Goal: Navigation & Orientation: Understand site structure

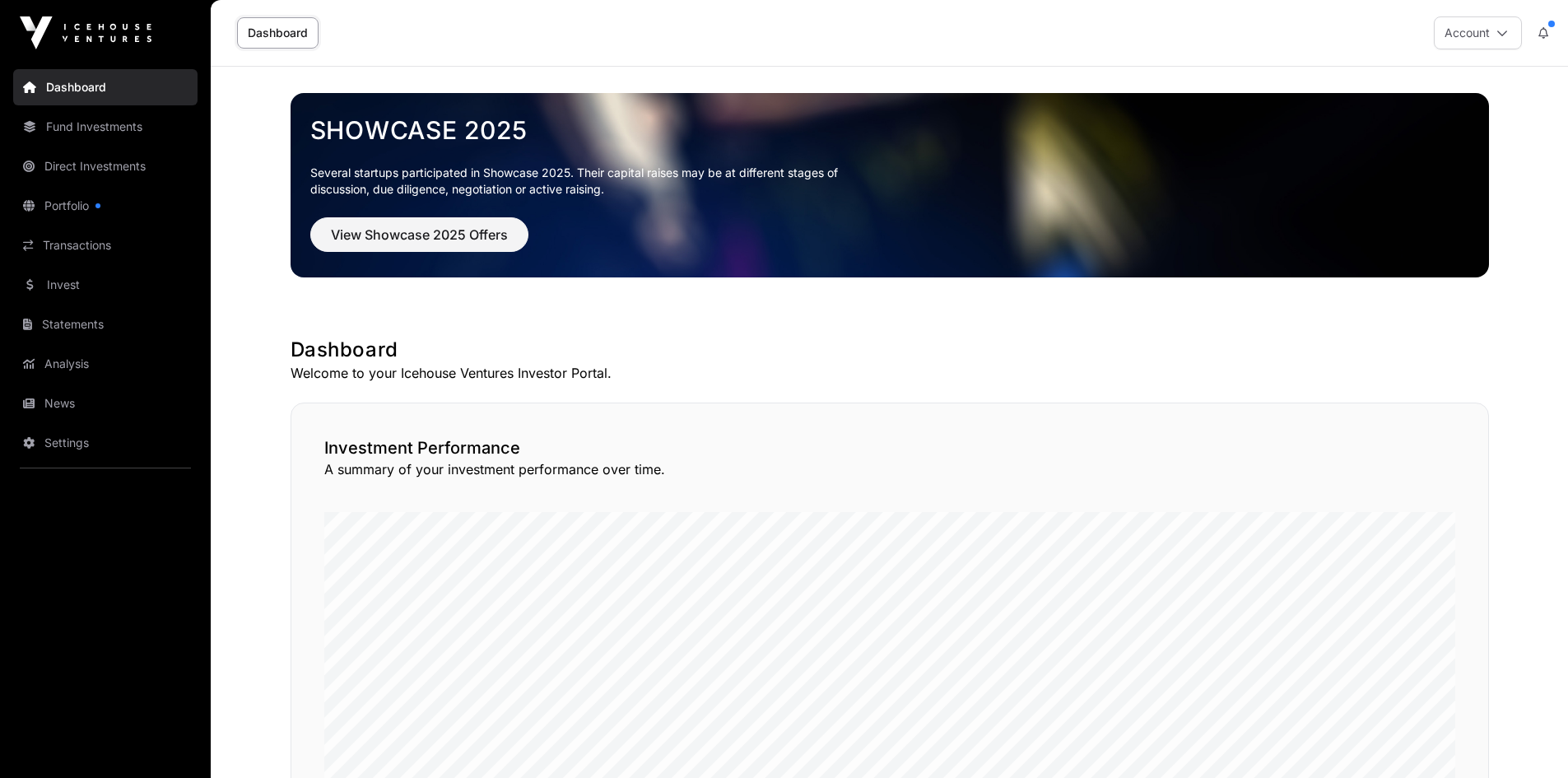
click at [48, 407] on link "News" at bounding box center [105, 403] width 185 height 37
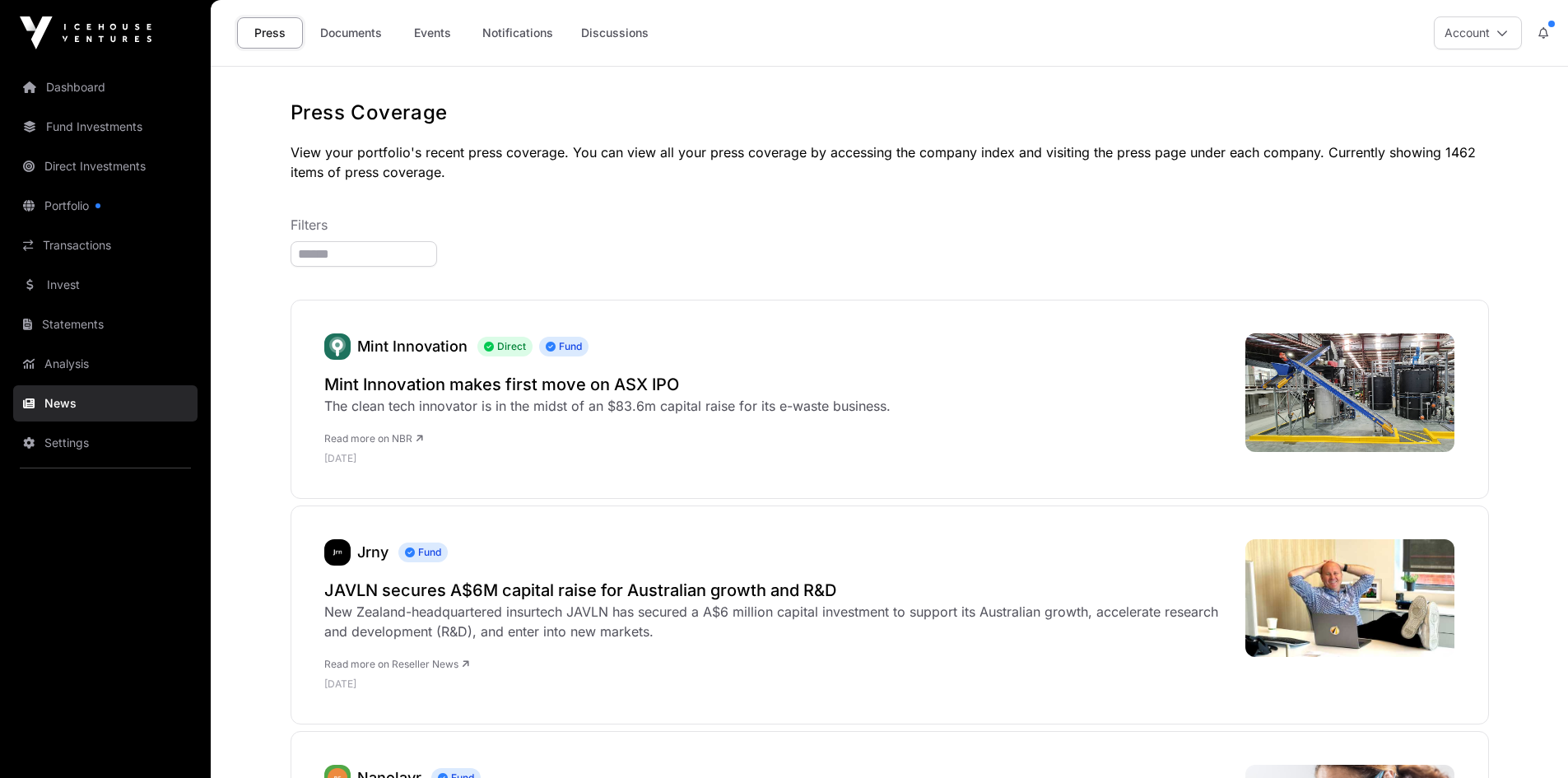
click at [362, 29] on link "Documents" at bounding box center [350, 32] width 83 height 31
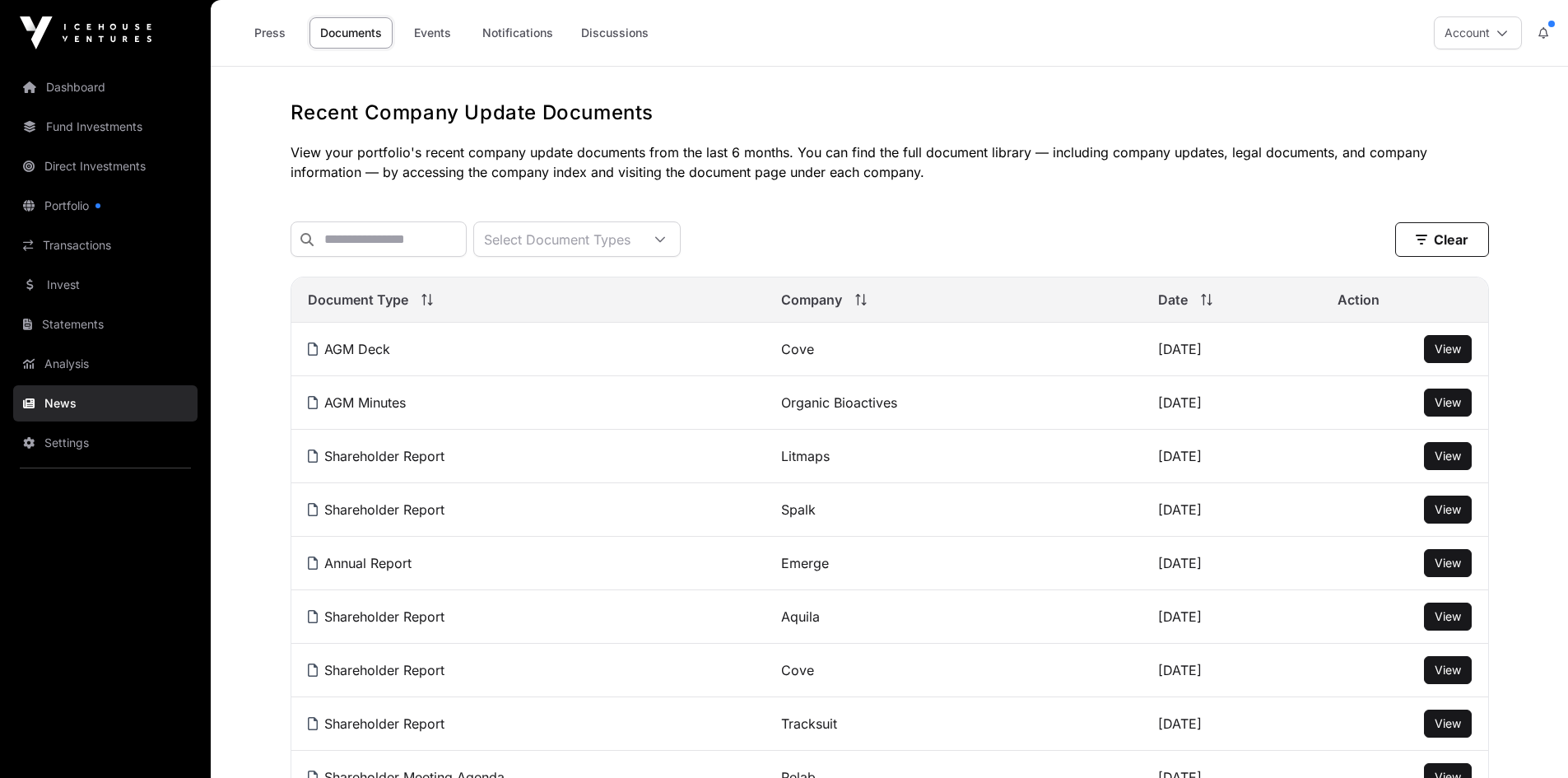
click at [413, 19] on link "Events" at bounding box center [432, 32] width 66 height 31
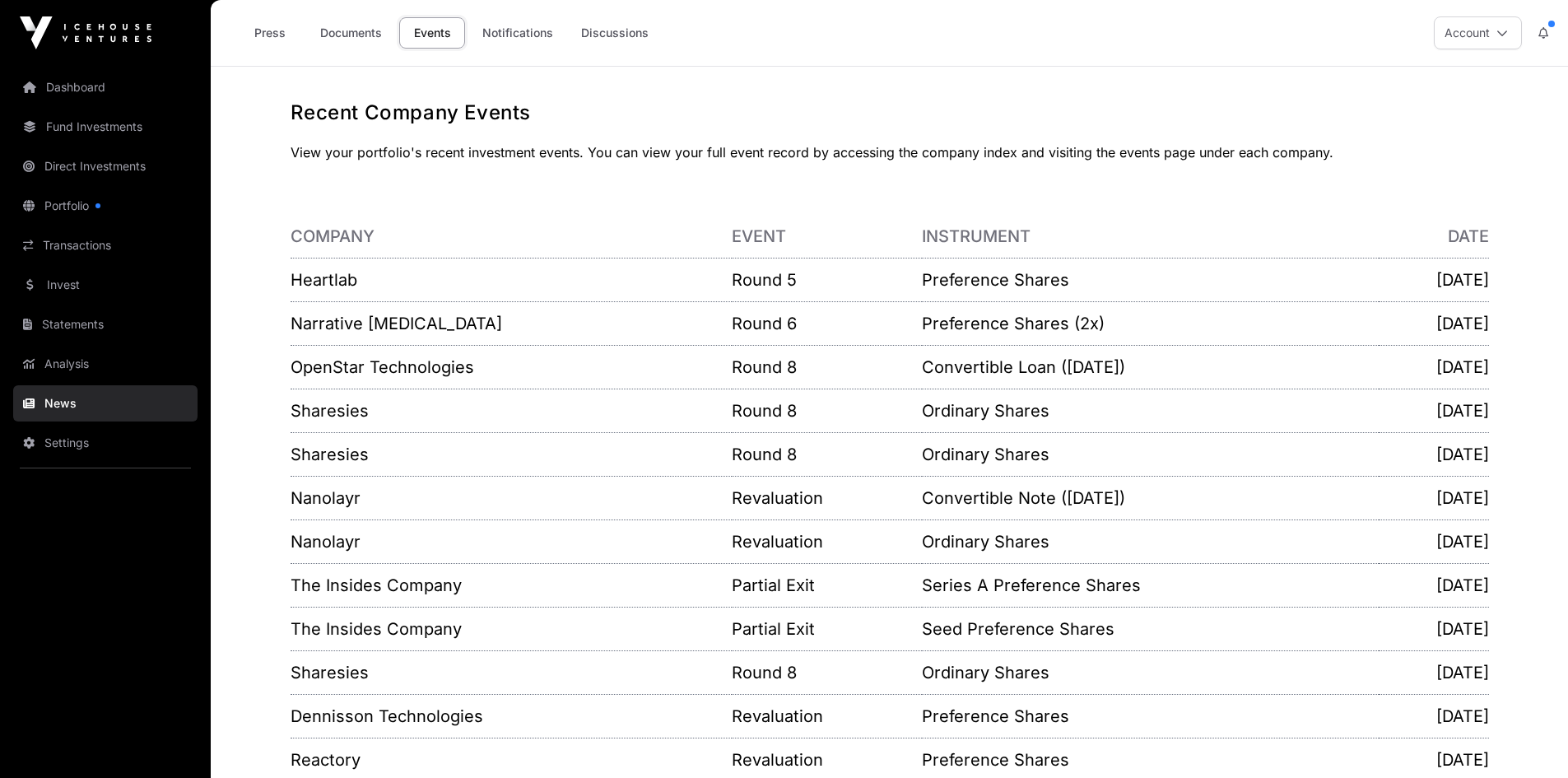
click at [48, 277] on link "Invest" at bounding box center [105, 285] width 185 height 37
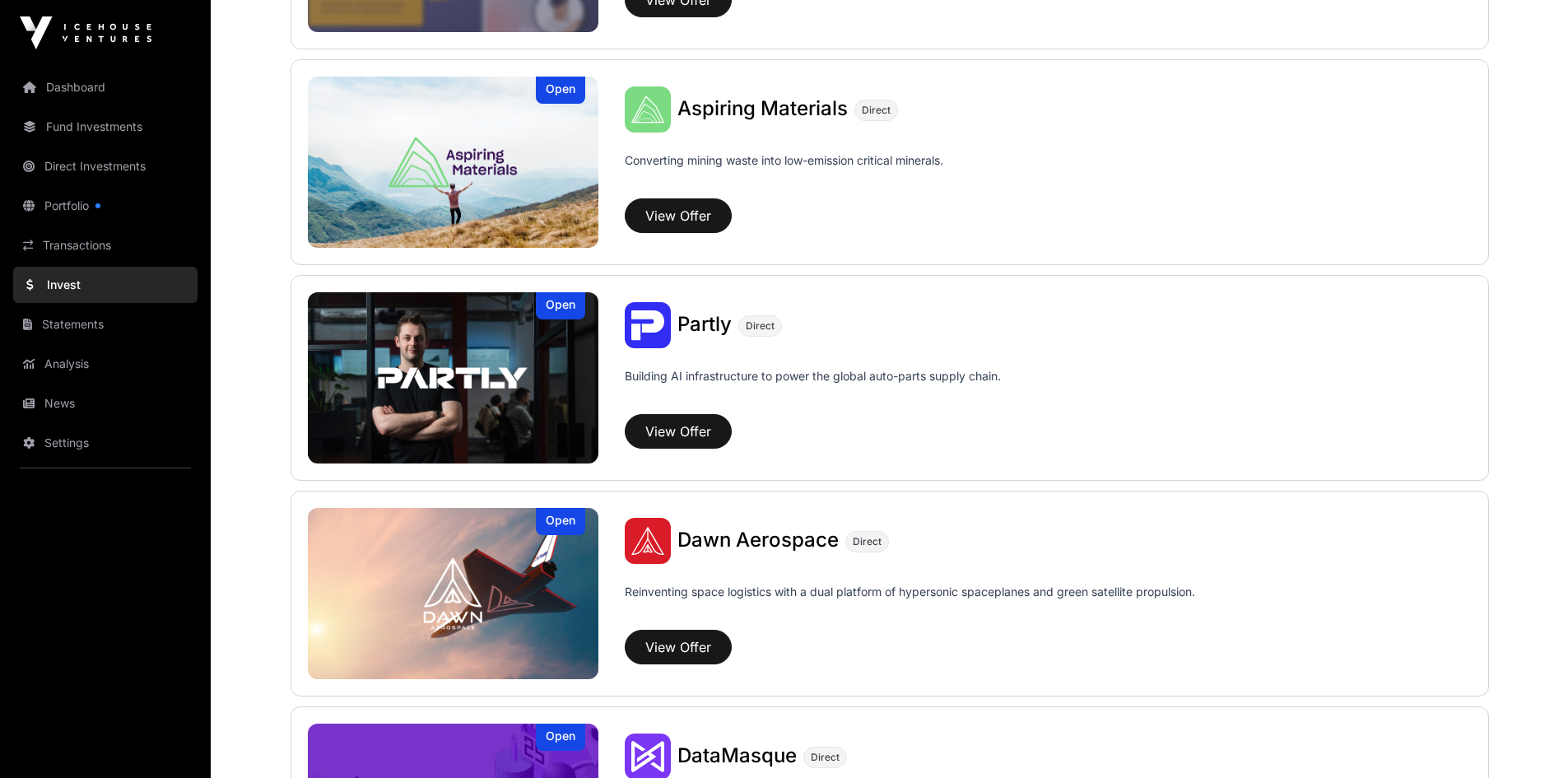
scroll to position [495, 0]
